Goal: Information Seeking & Learning: Learn about a topic

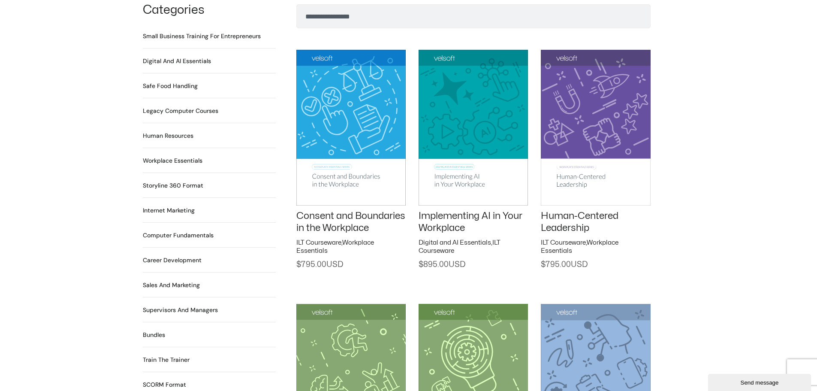
scroll to position [515, 0]
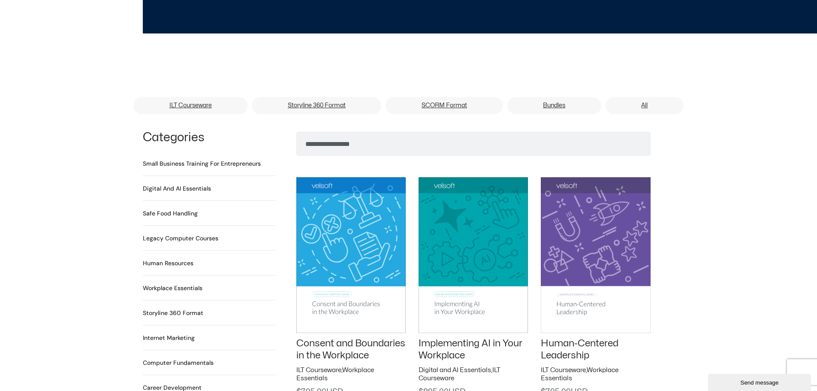
click at [180, 259] on h2 "Human Resources 64 Products" at bounding box center [168, 263] width 51 height 9
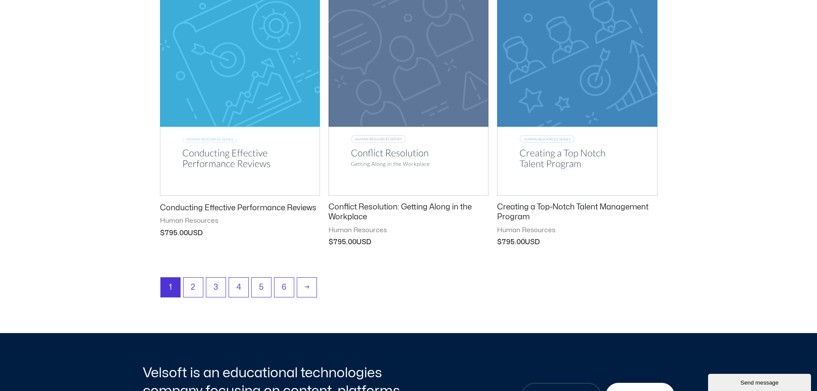
scroll to position [1073, 0]
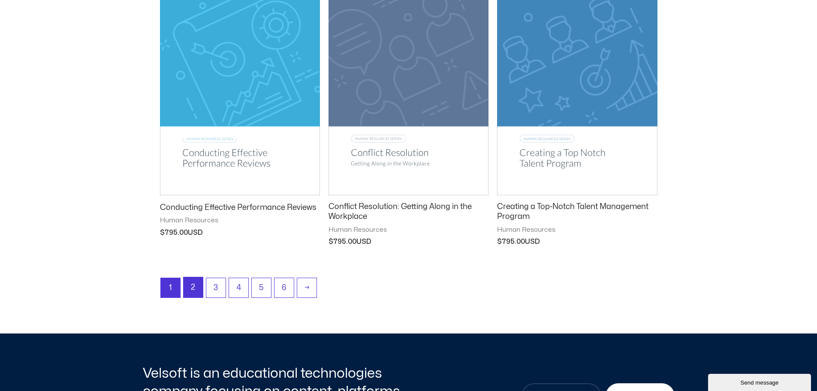
click at [193, 281] on link "2" at bounding box center [193, 287] width 19 height 20
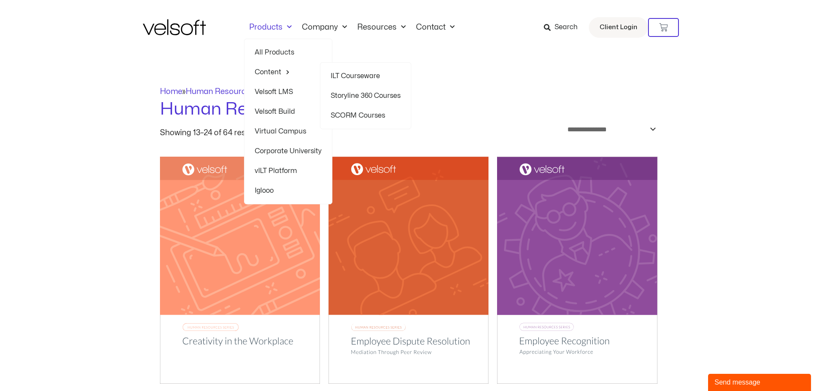
click at [369, 116] on link "SCORM Courses" at bounding box center [366, 116] width 70 height 20
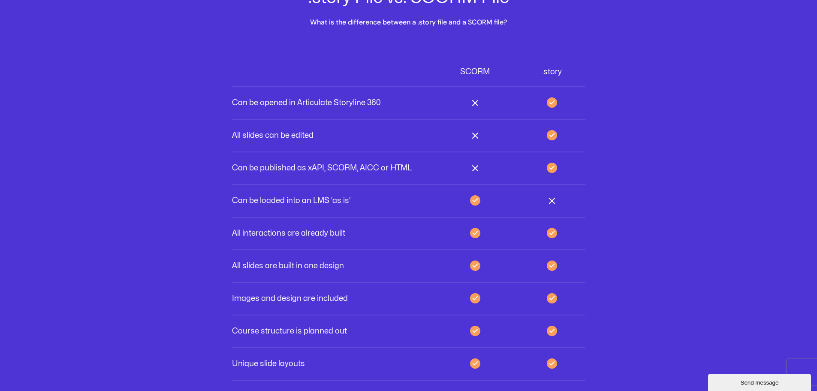
scroll to position [2532, 0]
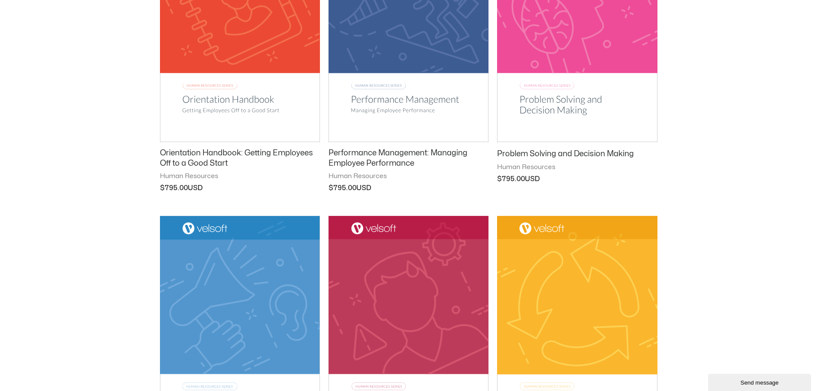
scroll to position [901, 0]
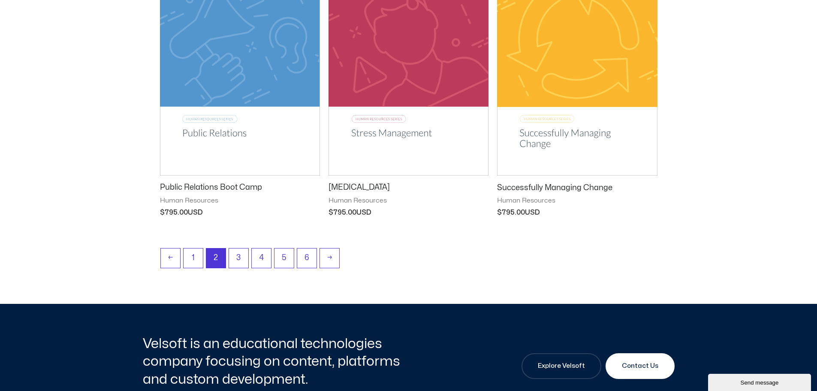
scroll to position [1116, 0]
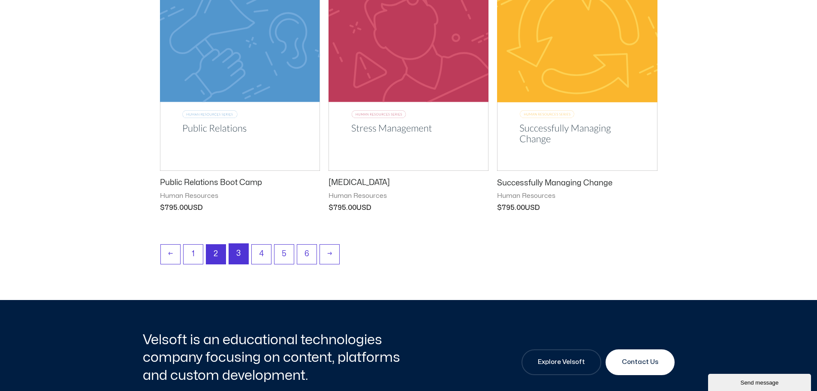
click at [242, 254] on link "3" at bounding box center [238, 254] width 19 height 20
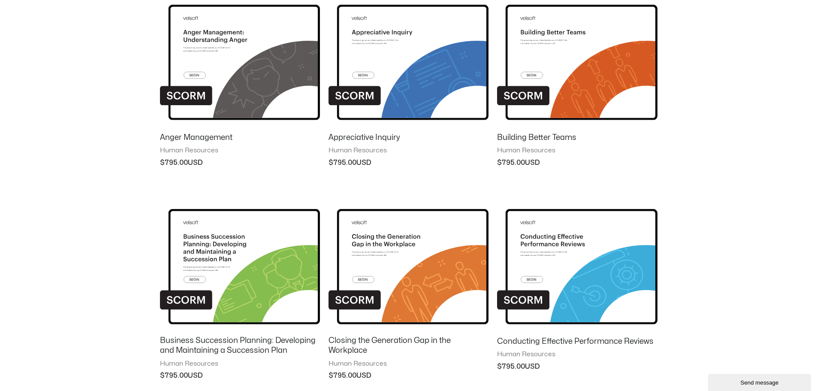
scroll to position [472, 0]
click at [621, 98] on img at bounding box center [577, 54] width 160 height 139
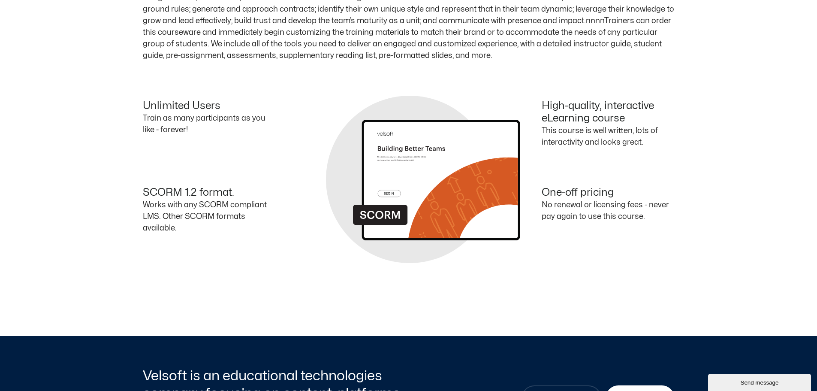
scroll to position [429, 0]
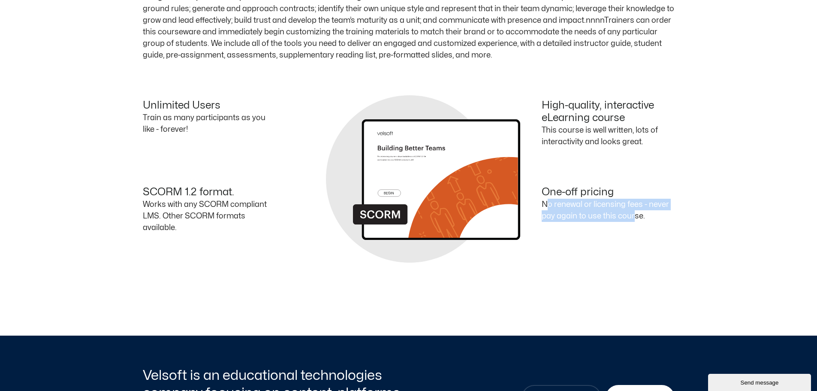
drag, startPoint x: 630, startPoint y: 217, endPoint x: 533, endPoint y: 201, distance: 97.8
click at [533, 201] on div "One-off pricing No renewal or licensing fees - never pay again to use this cour…" at bounding box center [542, 213] width 266 height 55
click at [646, 216] on p "No renewal or licensing fees - never pay again to use this course." at bounding box center [608, 210] width 133 height 23
drag, startPoint x: 646, startPoint y: 216, endPoint x: 528, endPoint y: 203, distance: 118.7
click at [528, 203] on div "One-off pricing No renewal or licensing fees - never pay again to use this cour…" at bounding box center [542, 213] width 266 height 55
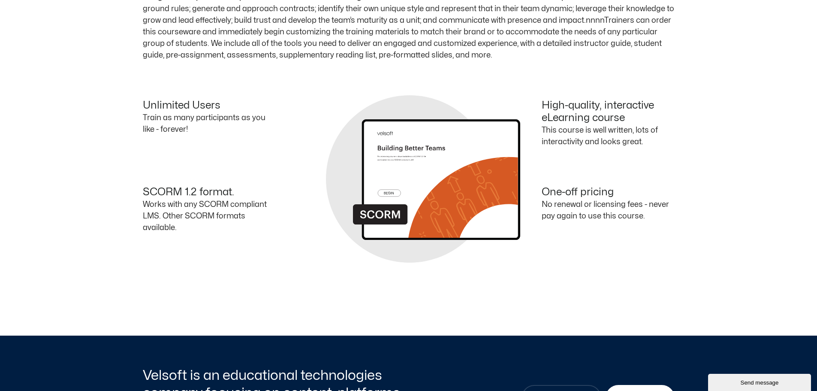
click at [589, 259] on div "Description Course Outline Teams are the most important foundation on which suc…" at bounding box center [408, 117] width 817 height 436
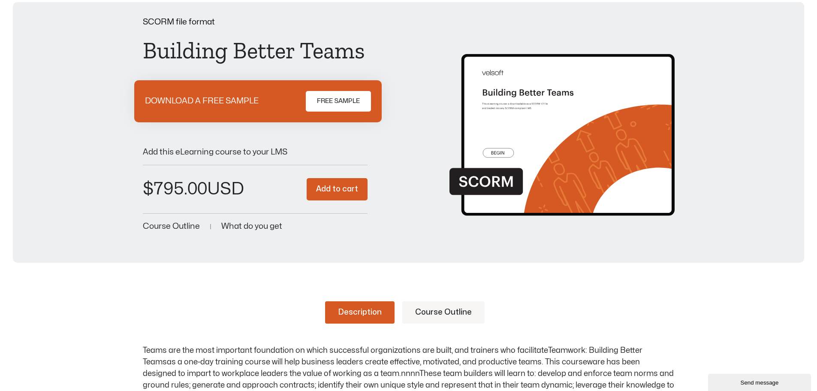
scroll to position [0, 0]
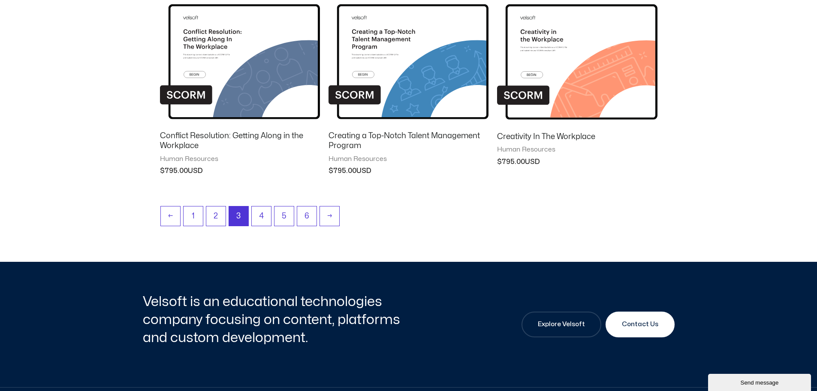
scroll to position [890, 0]
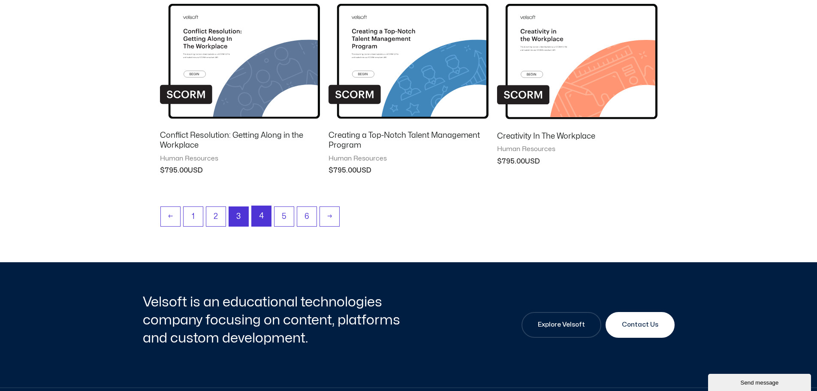
click at [261, 220] on link "4" at bounding box center [261, 216] width 19 height 20
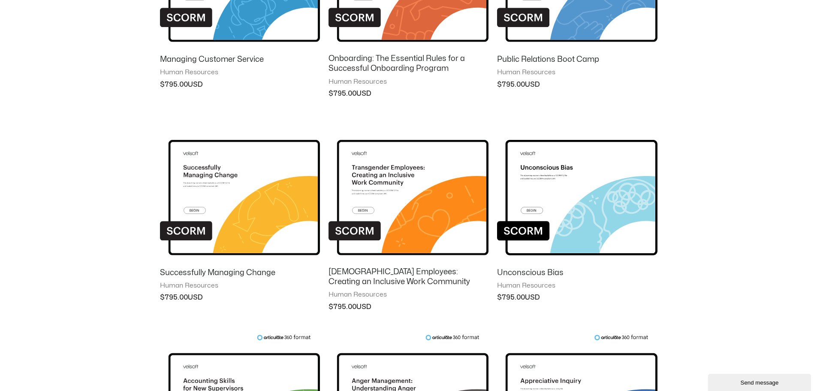
scroll to position [386, 0]
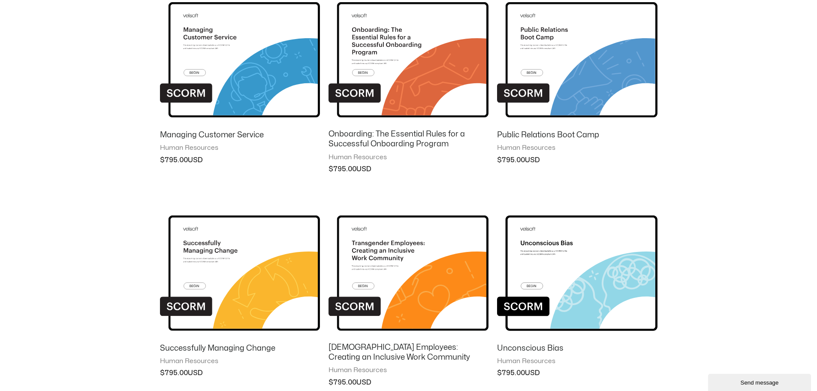
click at [402, 79] on img at bounding box center [409, 52] width 160 height 139
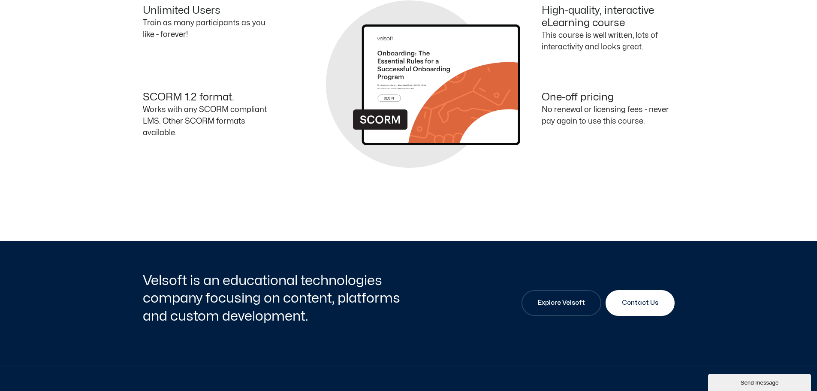
scroll to position [687, 0]
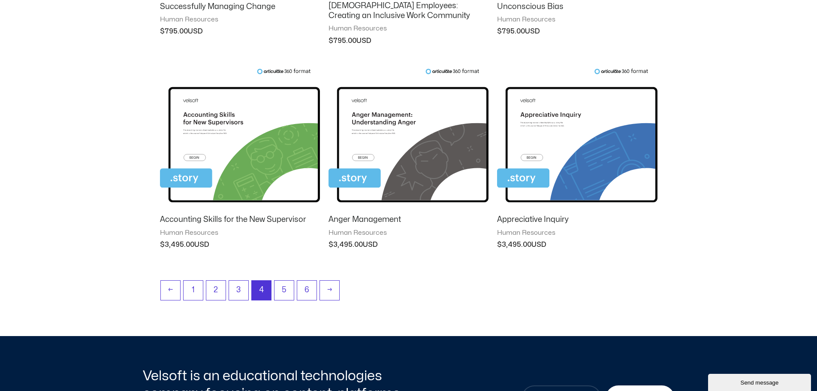
scroll to position [732, 0]
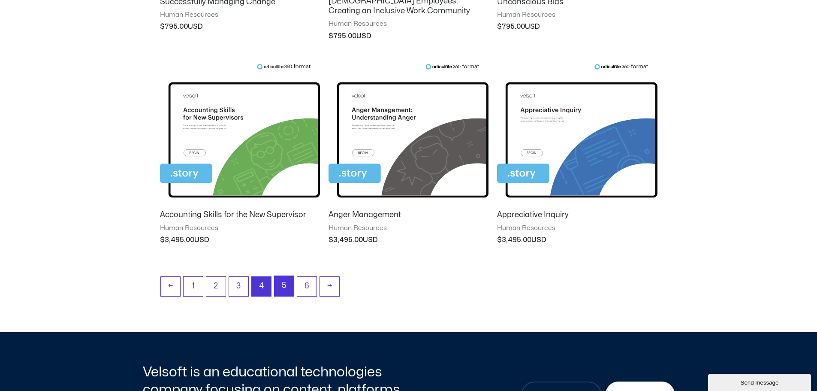
click at [281, 281] on link "5" at bounding box center [284, 286] width 19 height 20
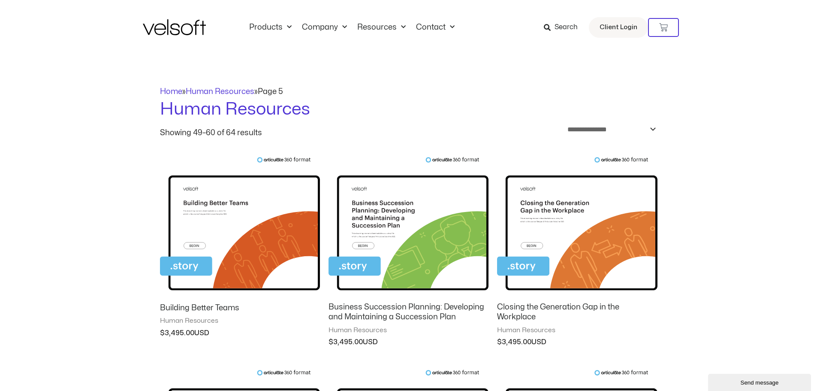
click at [236, 238] on img at bounding box center [240, 226] width 160 height 139
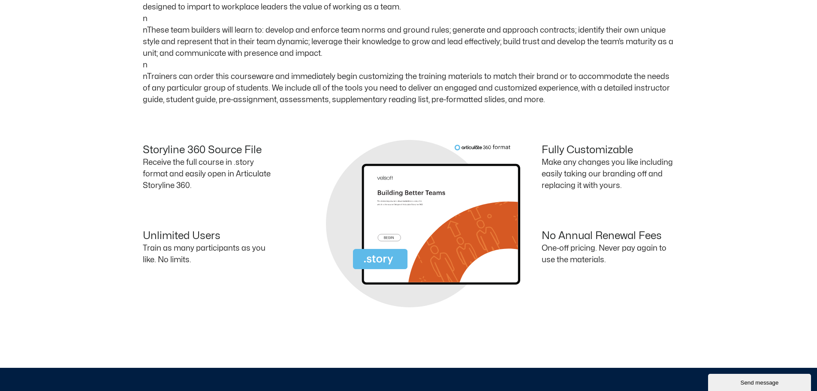
scroll to position [429, 0]
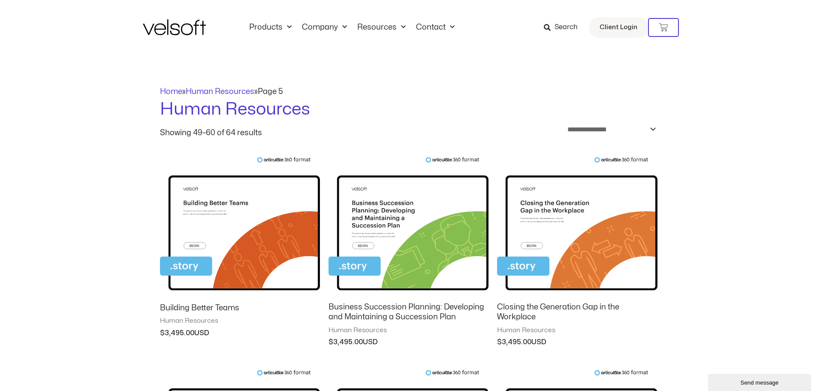
click at [570, 29] on span "Search" at bounding box center [566, 27] width 23 height 11
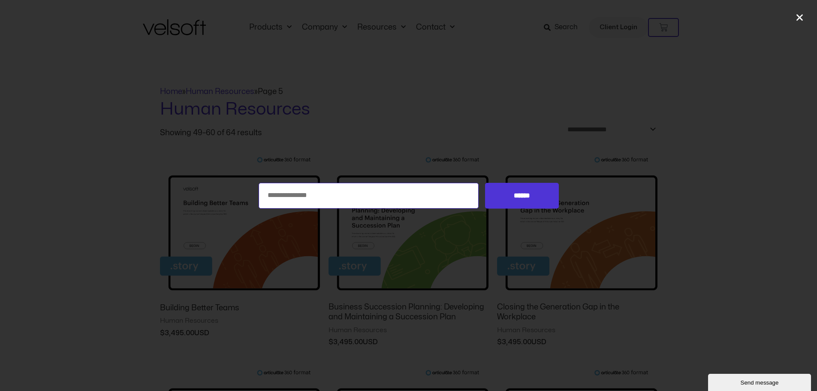
click at [399, 189] on input "Search for:" at bounding box center [369, 196] width 221 height 26
type input "**********"
click at [485, 183] on input "******" at bounding box center [521, 196] width 73 height 26
click at [509, 200] on input "******" at bounding box center [521, 196] width 73 height 26
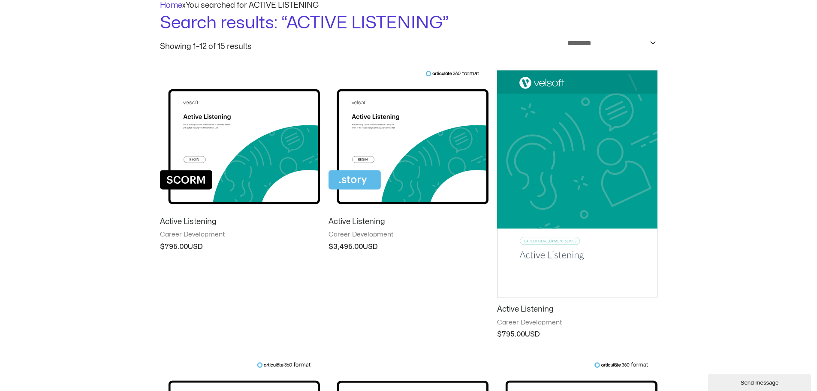
scroll to position [86, 0]
click at [231, 151] on img at bounding box center [240, 140] width 160 height 139
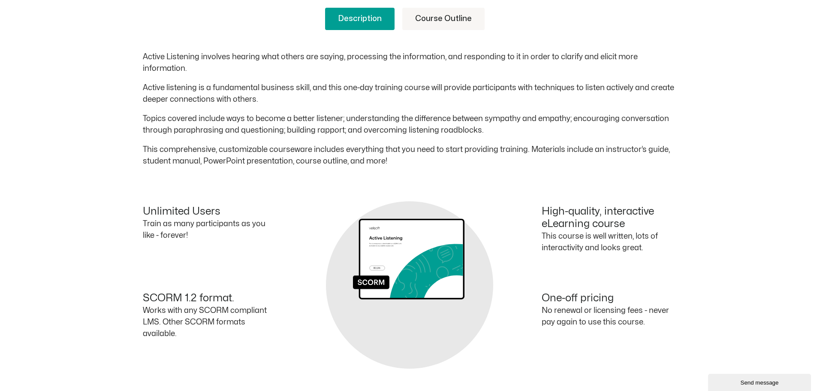
scroll to position [343, 0]
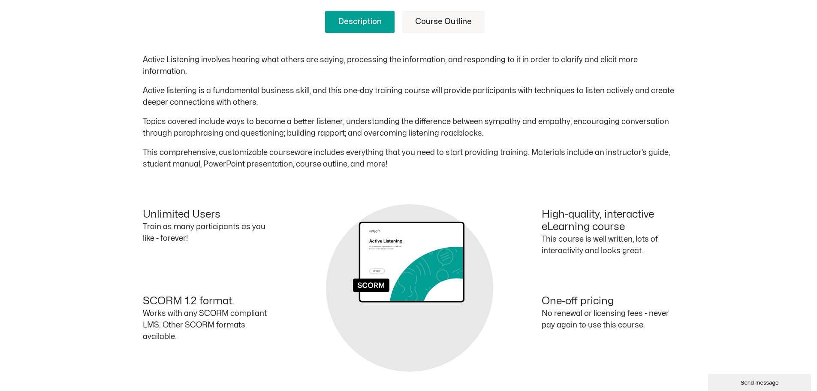
click at [468, 14] on link "Course Outline" at bounding box center [443, 22] width 82 height 22
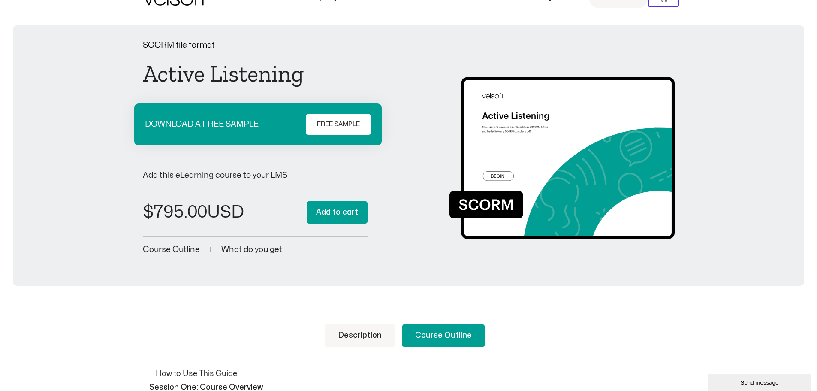
scroll to position [0, 0]
